Goal: Ask a question

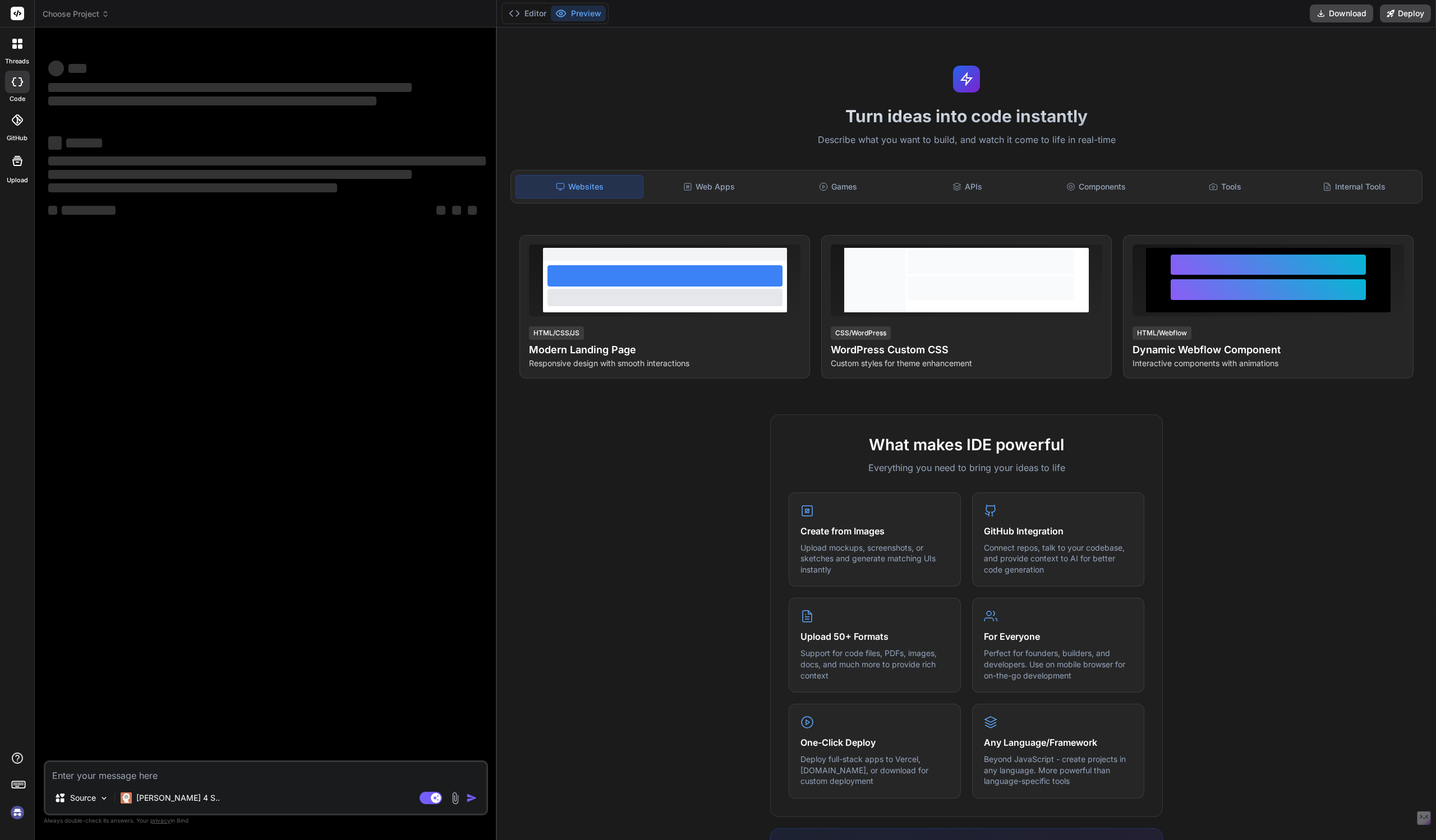
scroll to position [230, 0]
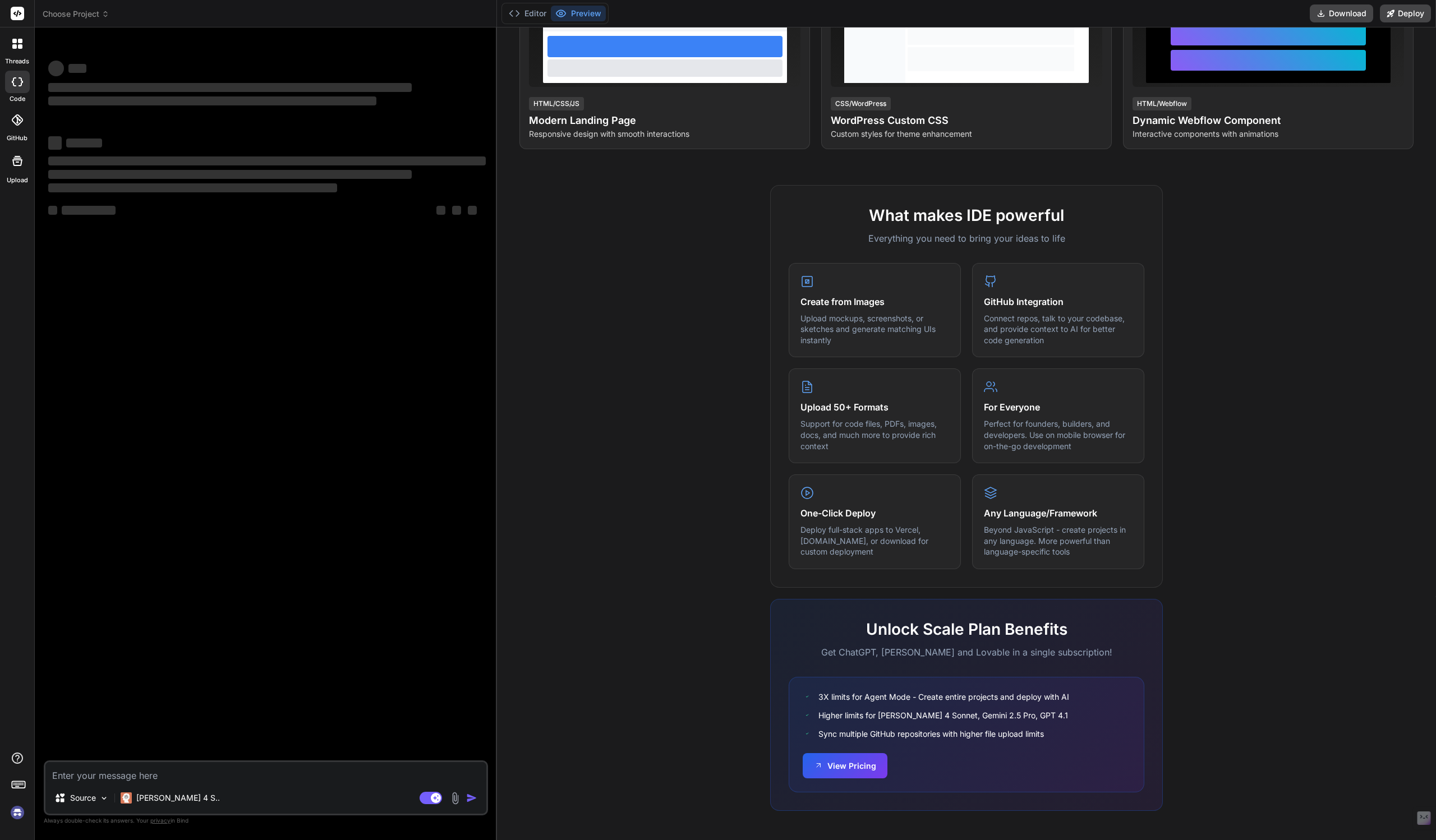
click at [23, 812] on img at bounding box center [17, 813] width 19 height 19
type textarea "x"
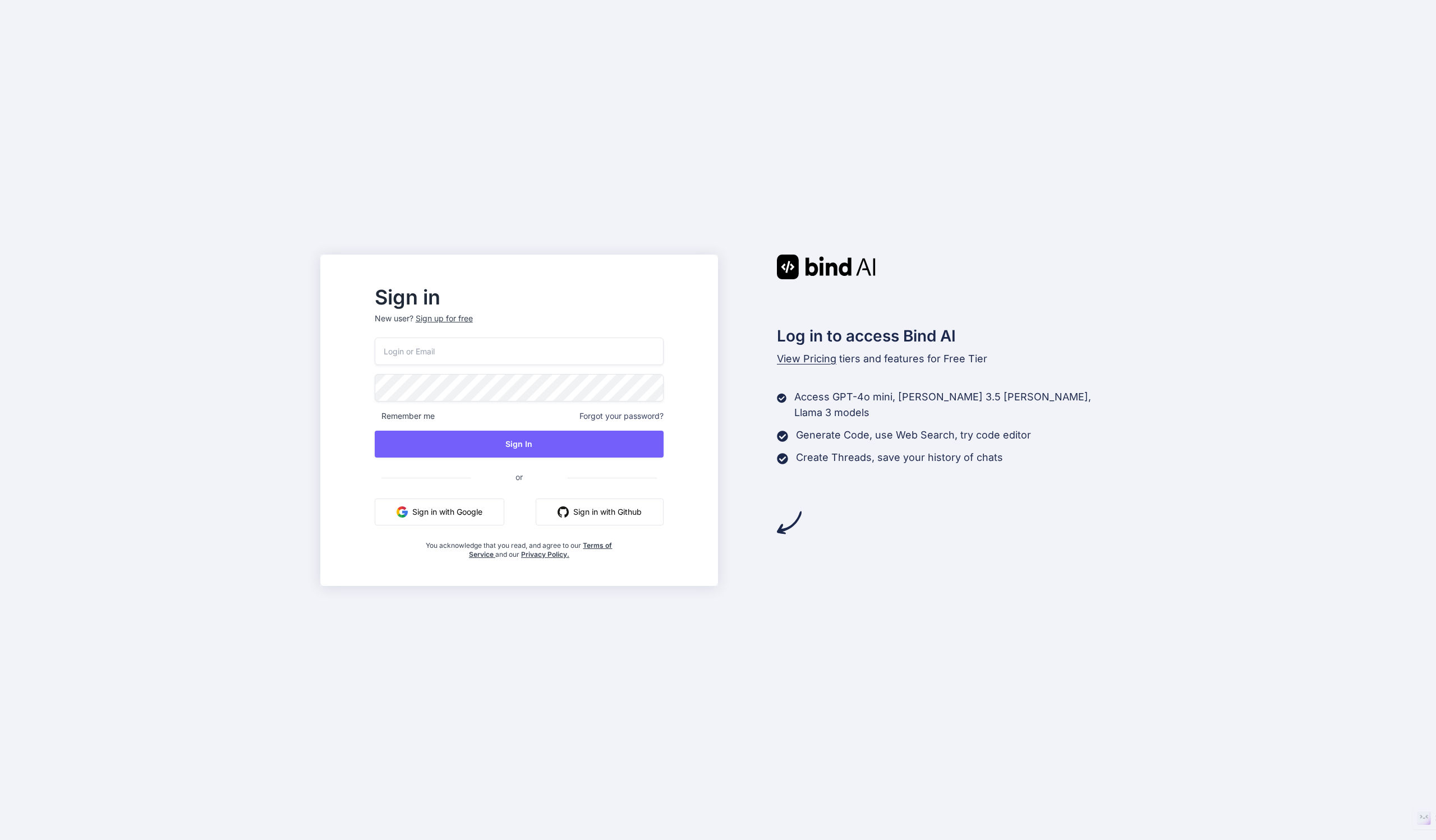
click at [460, 515] on button "Sign in with Google" at bounding box center [439, 512] width 129 height 27
